Goal: Check status: Check status

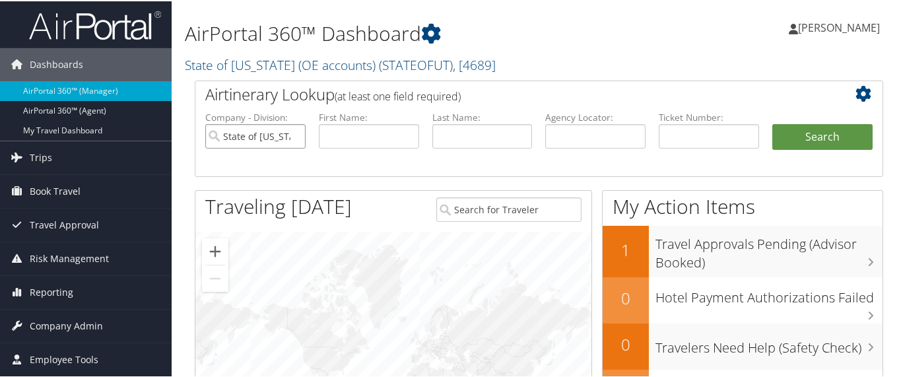
click at [295, 135] on input "State of Utah (OE accounts)" at bounding box center [255, 135] width 100 height 24
click at [720, 136] on input "text" at bounding box center [709, 135] width 100 height 24
paste input "8900897726835"
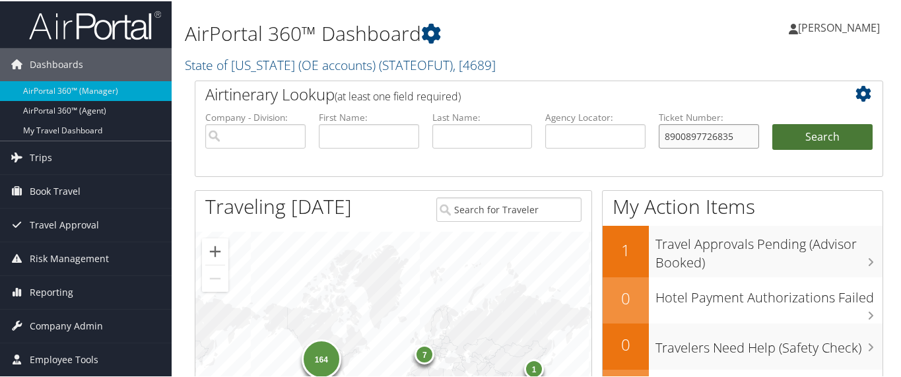
type input "8900897726835"
click at [798, 133] on button "Search" at bounding box center [822, 136] width 100 height 26
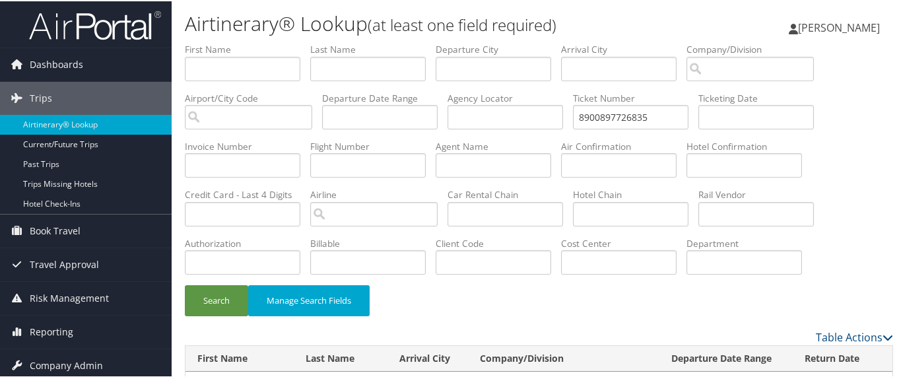
scroll to position [48, 0]
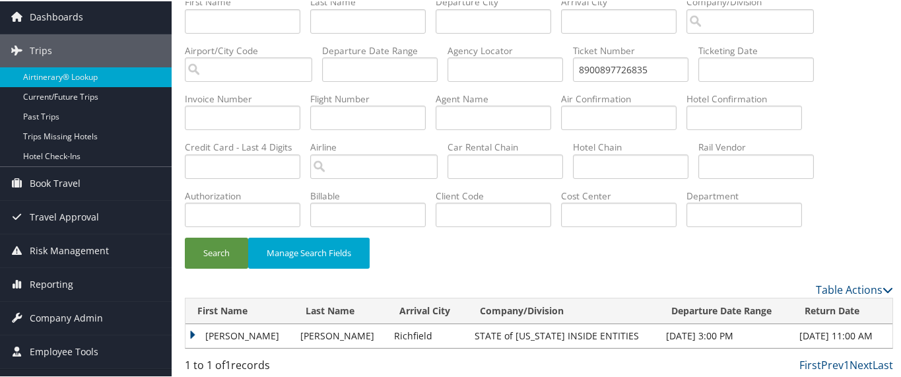
click at [190, 337] on td "CHRISTOPHER JOSEPH" at bounding box center [239, 335] width 108 height 24
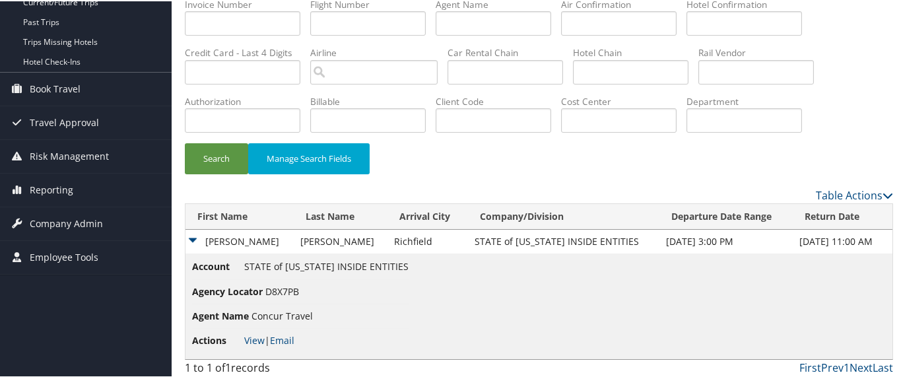
scroll to position [143, 0]
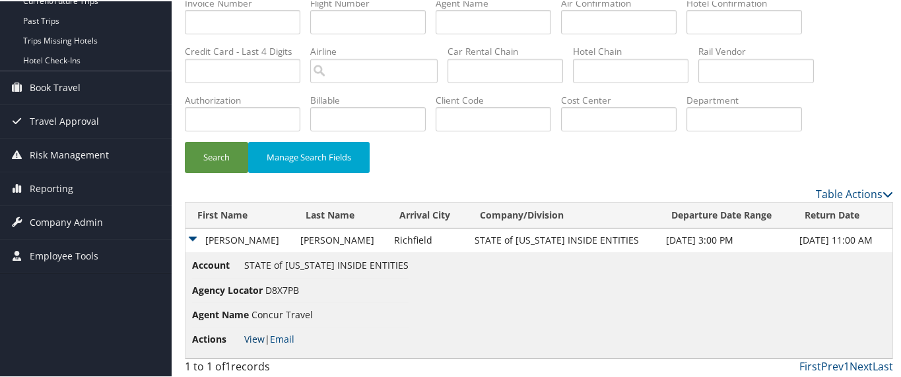
click at [254, 335] on link "View" at bounding box center [254, 337] width 20 height 13
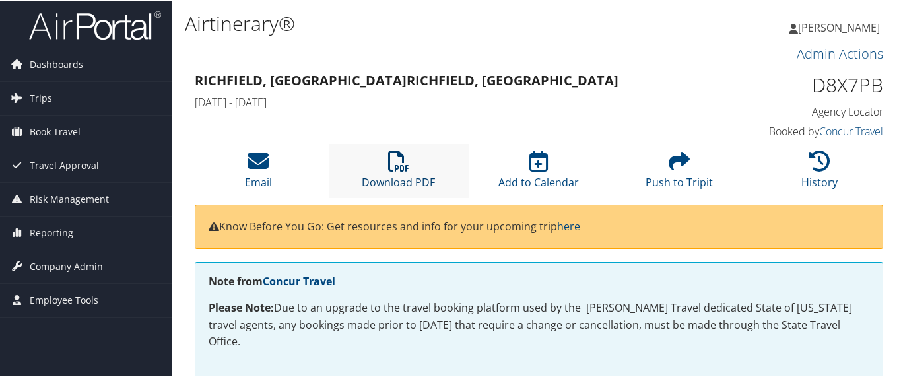
drag, startPoint x: 386, startPoint y: 156, endPoint x: 383, endPoint y: 145, distance: 11.7
click at [388, 156] on icon at bounding box center [398, 159] width 21 height 21
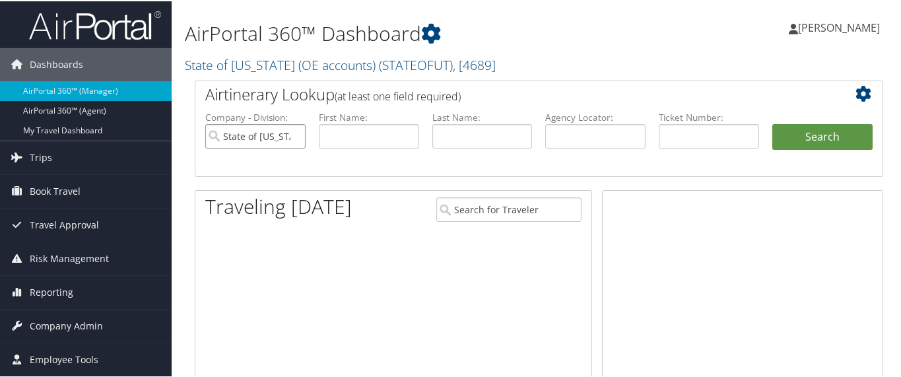
click at [294, 134] on input "State of [US_STATE] (OE accounts)" at bounding box center [255, 135] width 100 height 24
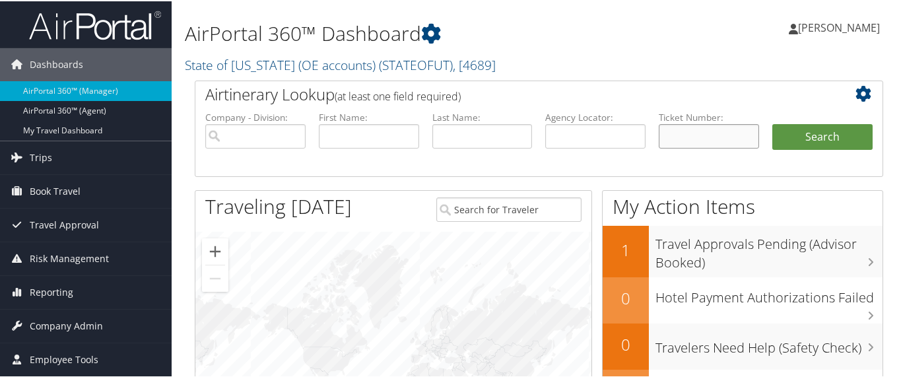
click at [670, 133] on input "text" at bounding box center [709, 135] width 100 height 24
paste input "8900897593570"
type input "8900897593570"
click at [799, 137] on button "Search" at bounding box center [822, 136] width 100 height 26
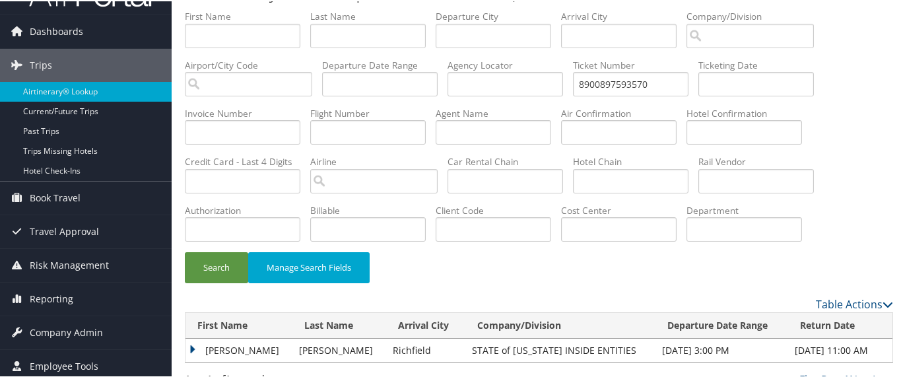
scroll to position [48, 0]
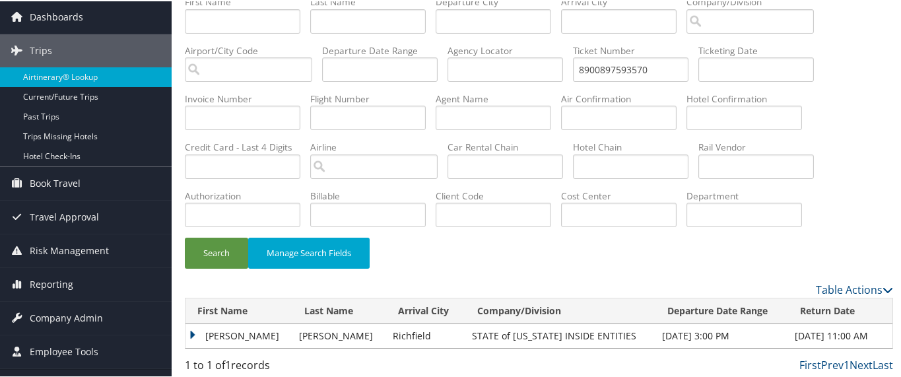
click at [189, 333] on td "CHRISTOPHER JOSEPH" at bounding box center [238, 335] width 107 height 24
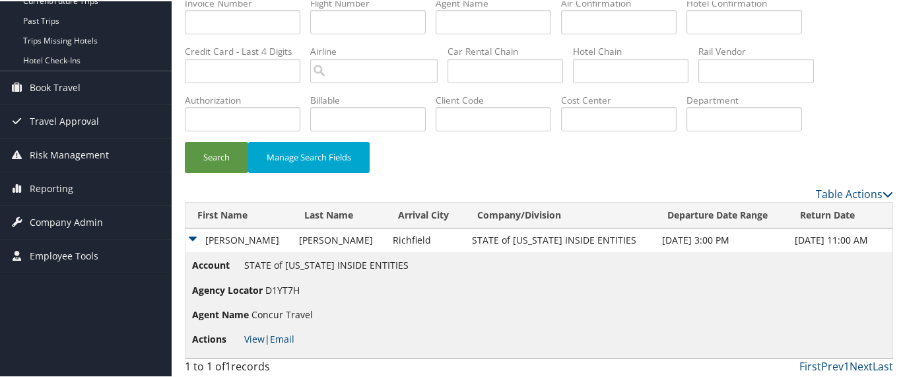
scroll to position [143, 0]
click at [253, 341] on link "View" at bounding box center [254, 337] width 20 height 13
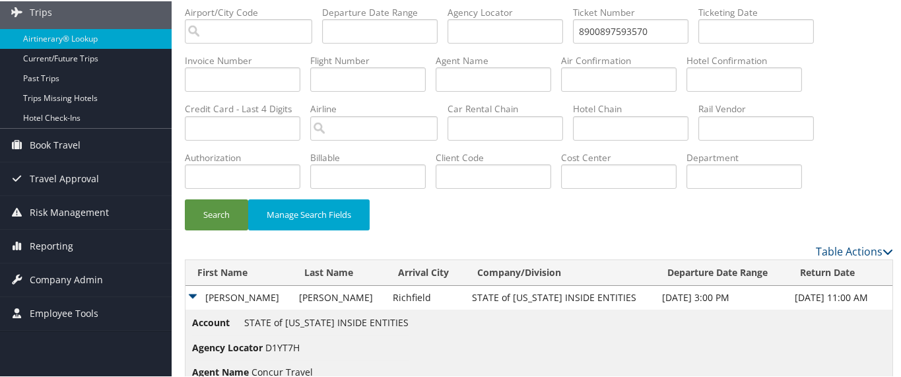
scroll to position [0, 0]
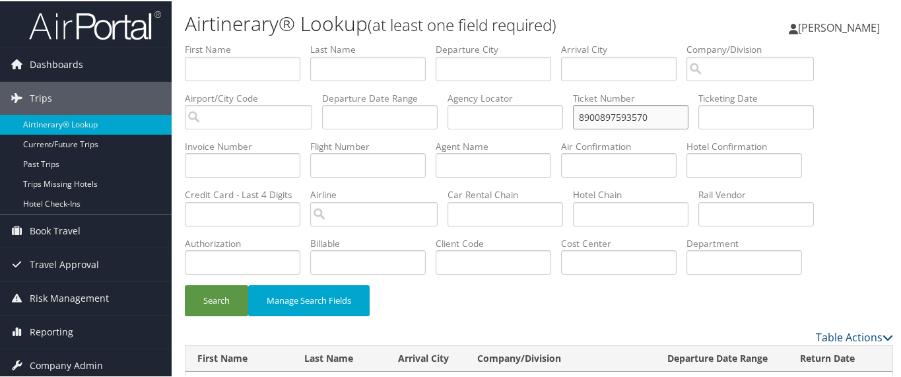
drag, startPoint x: 657, startPoint y: 110, endPoint x: 564, endPoint y: 110, distance: 93.7
click at [564, 42] on ul "First Name Last Name Departure City Arrival City Company/Division Airport/City …" at bounding box center [539, 42] width 708 height 0
paste input "14414"
type input "8900897514414"
drag, startPoint x: 213, startPoint y: 292, endPoint x: 218, endPoint y: 282, distance: 11.8
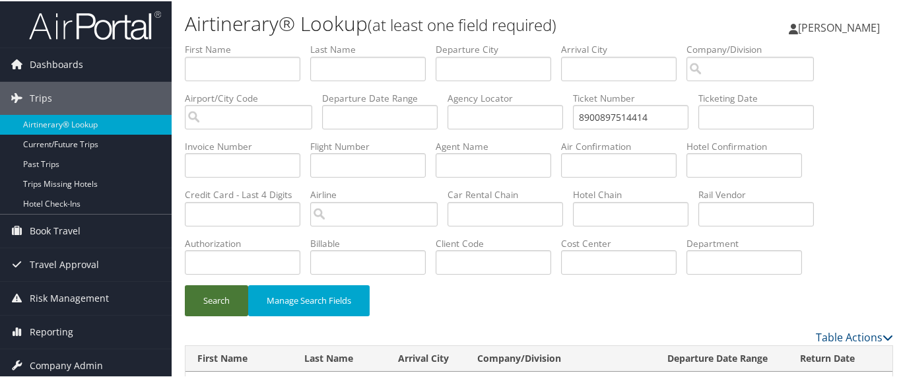
click at [213, 292] on button "Search" at bounding box center [216, 299] width 63 height 31
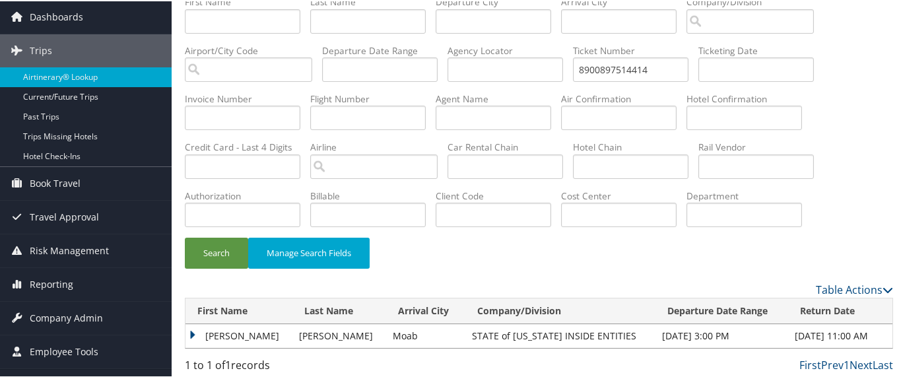
click at [188, 329] on td "CHRISTOPHER JOSEPH" at bounding box center [238, 335] width 107 height 24
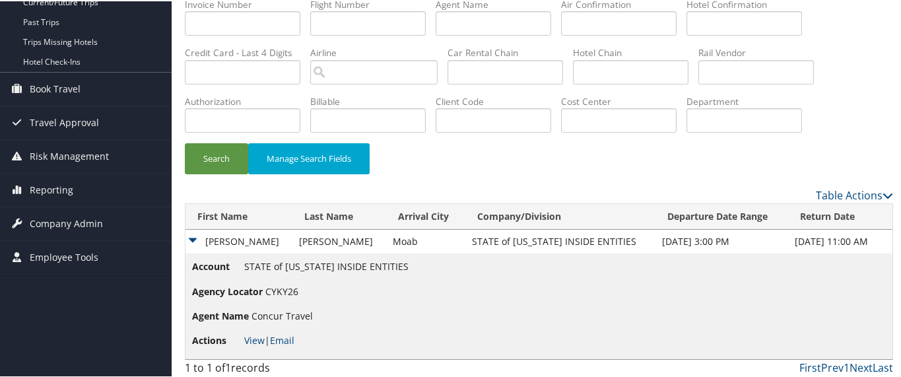
scroll to position [143, 0]
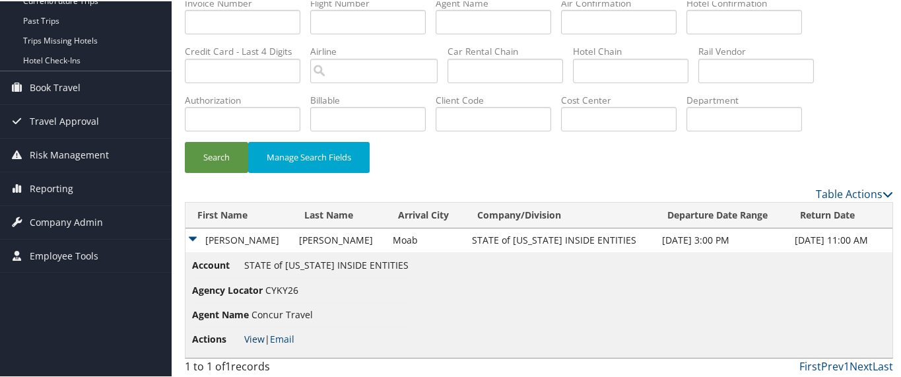
click at [256, 334] on link "View" at bounding box center [254, 337] width 20 height 13
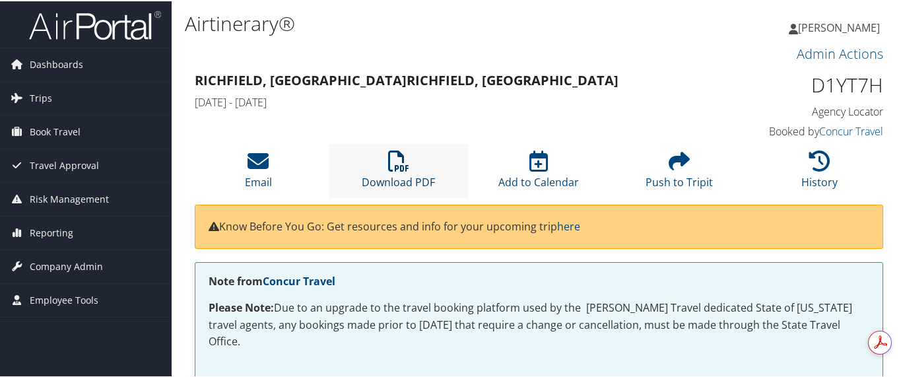
click at [404, 168] on icon at bounding box center [398, 159] width 21 height 21
click at [405, 170] on icon at bounding box center [398, 159] width 21 height 21
